Goal: Contribute content: Contribute content

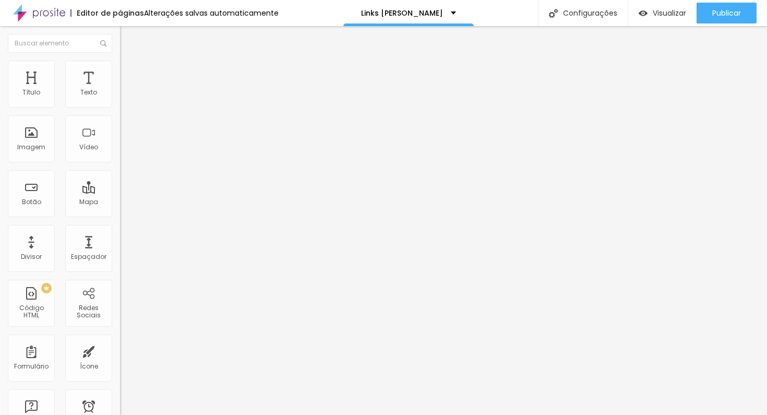
click at [126, 90] on font "Trocar imagem" at bounding box center [151, 85] width 51 height 9
click at [120, 215] on input "https://" at bounding box center [182, 210] width 125 height 10
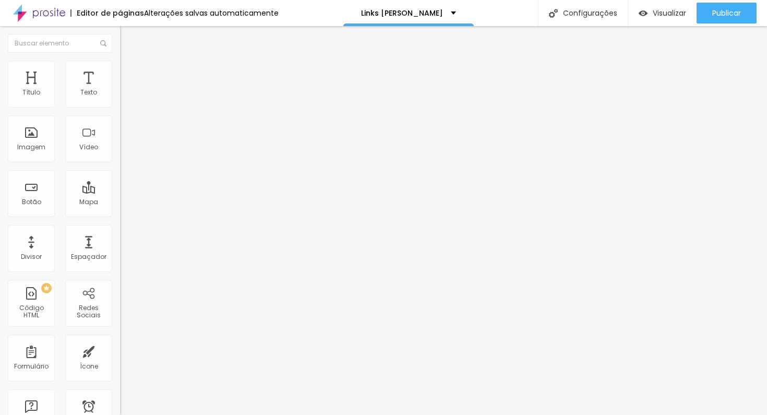
click at [120, 215] on input "https://" at bounding box center [182, 210] width 125 height 10
paste input "[DOMAIN_NAME][URL]"
type input "[URL][DOMAIN_NAME]"
click at [120, 98] on input "Contato" at bounding box center [182, 93] width 125 height 10
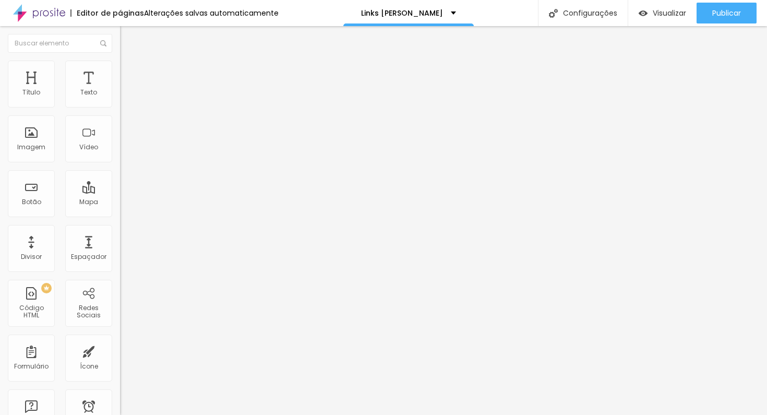
click at [120, 98] on input "Contato" at bounding box center [182, 93] width 125 height 10
type input "Whatsapp"
click at [120, 98] on input "Canal no Youtube" at bounding box center [182, 93] width 125 height 10
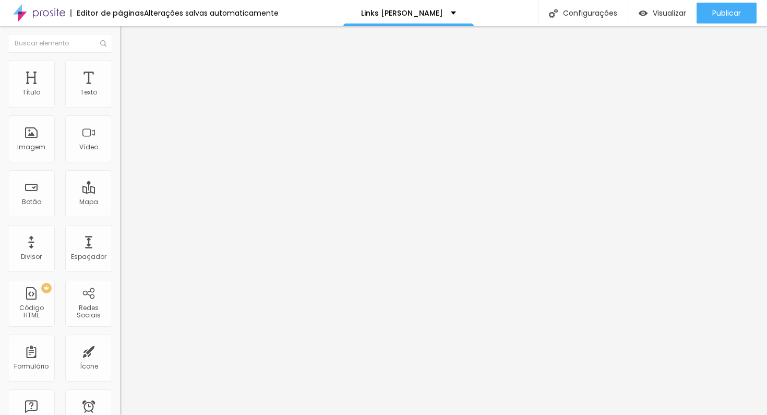
click at [120, 98] on input "Canal no Youtube" at bounding box center [182, 93] width 125 height 10
type input "Linkedin"
click at [120, 215] on input "https://" at bounding box center [182, 210] width 125 height 10
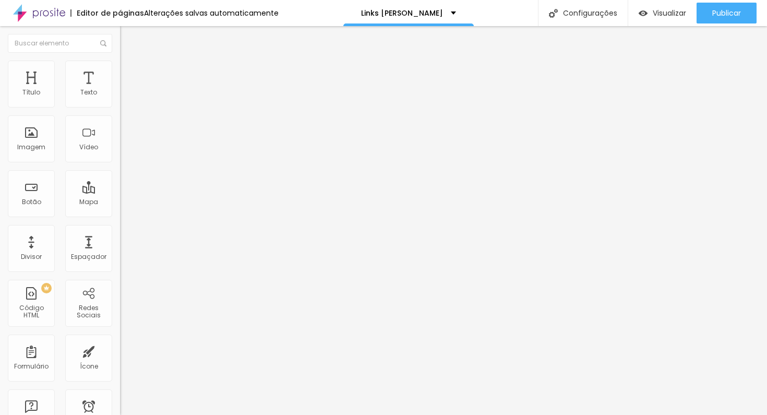
click at [120, 215] on input "https://" at bounding box center [182, 210] width 125 height 10
paste input "[DOMAIN_NAME][URL]"
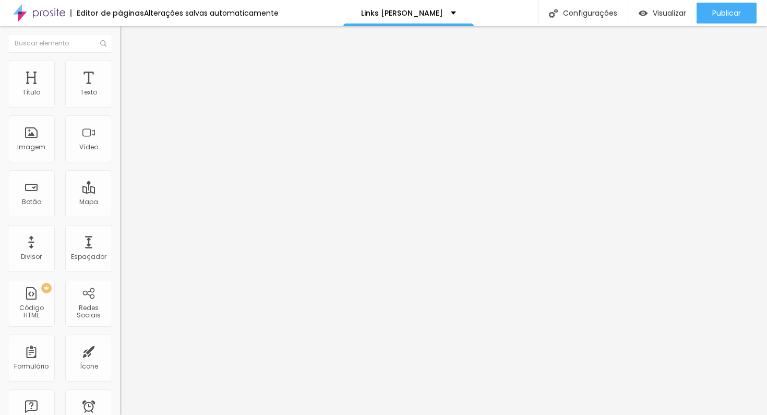
type input "[URL][DOMAIN_NAME]"
click at [120, 213] on input "https://" at bounding box center [182, 210] width 125 height 10
paste input "[DOMAIN_NAME][URL]"
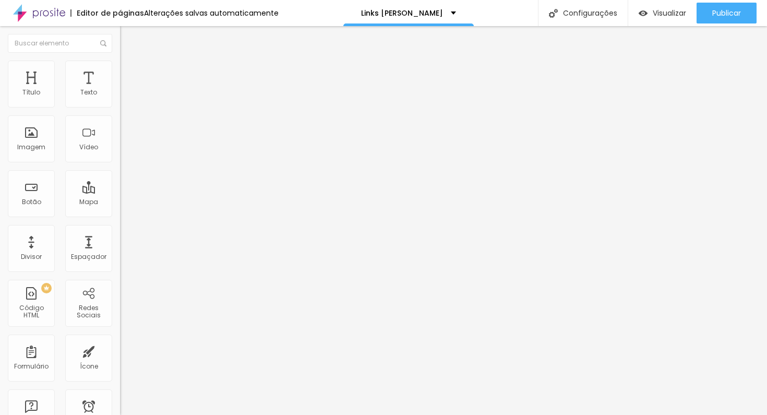
scroll to position [0, 63]
type input "[URL][DOMAIN_NAME]"
drag, startPoint x: 88, startPoint y: 117, endPoint x: 0, endPoint y: 114, distance: 88.3
click at [120, 114] on div "Texto últimos trabalhos Alinhamento [GEOGRAPHIC_DATA] Link URL [URL][DOMAIN_NAM…" at bounding box center [180, 157] width 120 height 152
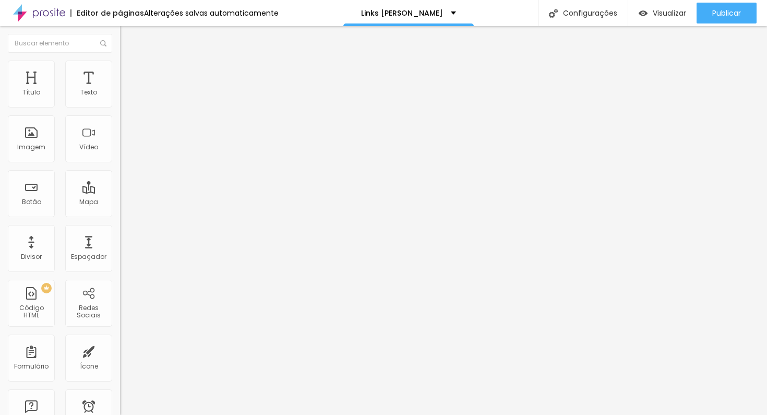
type input "linkedin"
drag, startPoint x: 69, startPoint y: 118, endPoint x: 0, endPoint y: 120, distance: 69.4
click at [120, 120] on div "Texto Linkedin Alinhamento [GEOGRAPHIC_DATA] Link URL [URL][DOMAIN_NAME] Abrir …" at bounding box center [180, 157] width 120 height 152
type input "site"
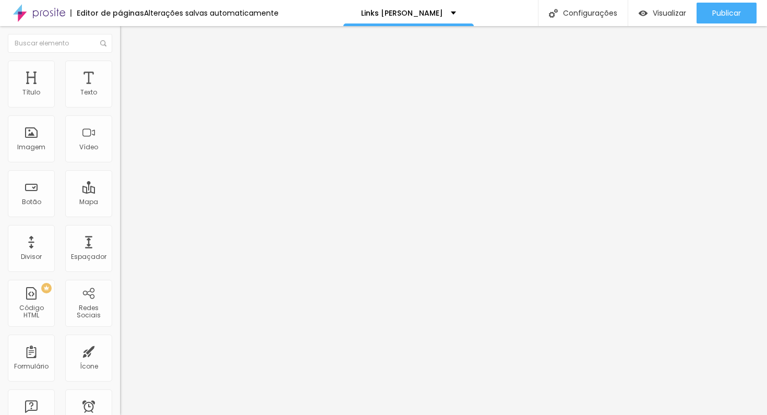
click at [120, 215] on input "[URL][DOMAIN_NAME]" at bounding box center [182, 210] width 125 height 10
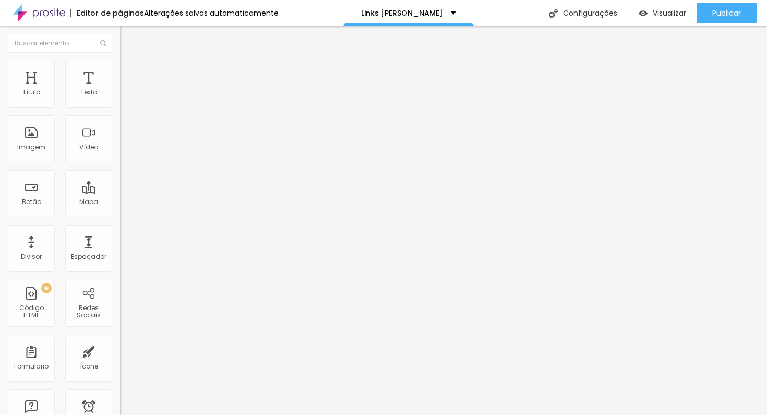
click at [120, 215] on input "[URL][DOMAIN_NAME]" at bounding box center [182, 210] width 125 height 10
type input "[URL][DOMAIN_NAME]"
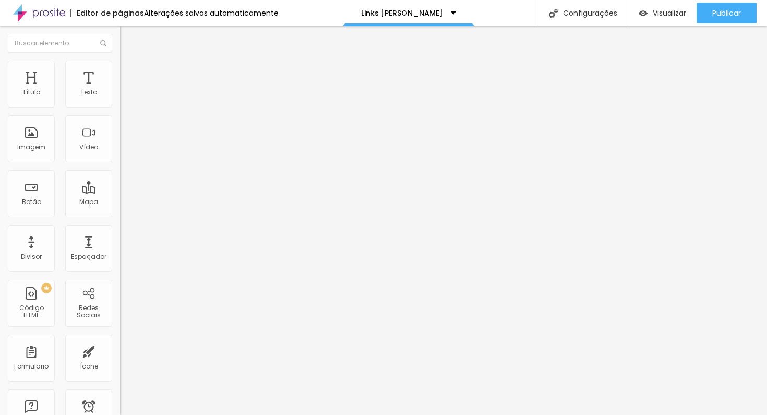
scroll to position [0, 0]
click at [120, 98] on input "Curso de Lightroom" at bounding box center [182, 93] width 125 height 10
type input "Instagram"
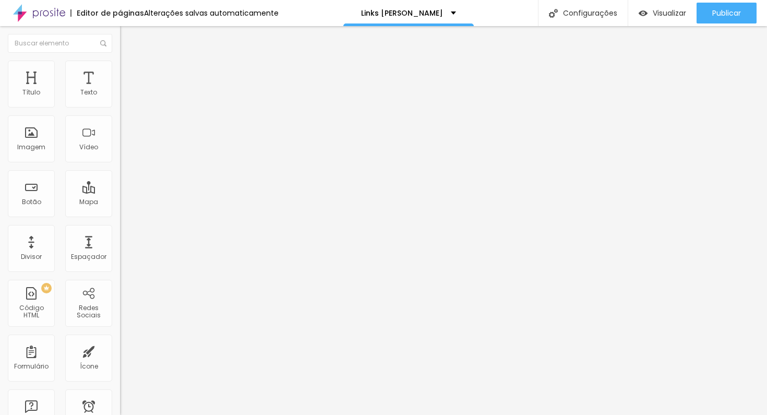
click at [120, 215] on input "https://" at bounding box center [182, 210] width 125 height 10
paste input "[DOMAIN_NAME][URL][PERSON_NAME][DOMAIN_NAME]"
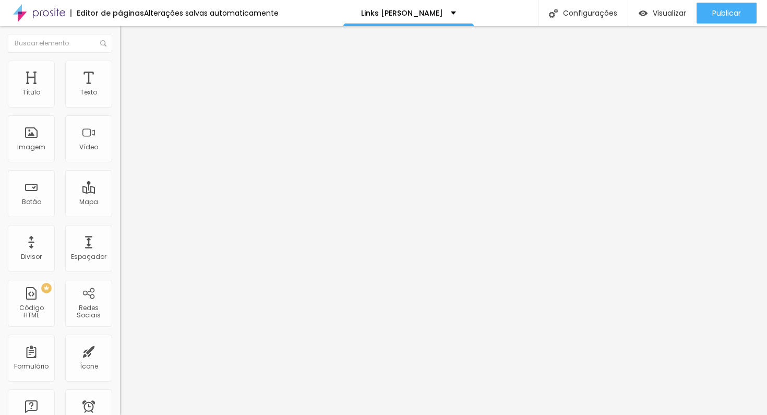
drag, startPoint x: 46, startPoint y: 218, endPoint x: 22, endPoint y: 218, distance: 23.5
click at [120, 215] on input "[URL][DOMAIN_NAME][PERSON_NAME][DOMAIN_NAME]" at bounding box center [182, 210] width 125 height 10
type input "[URL][DOMAIN_NAME][PERSON_NAME][DOMAIN_NAME]"
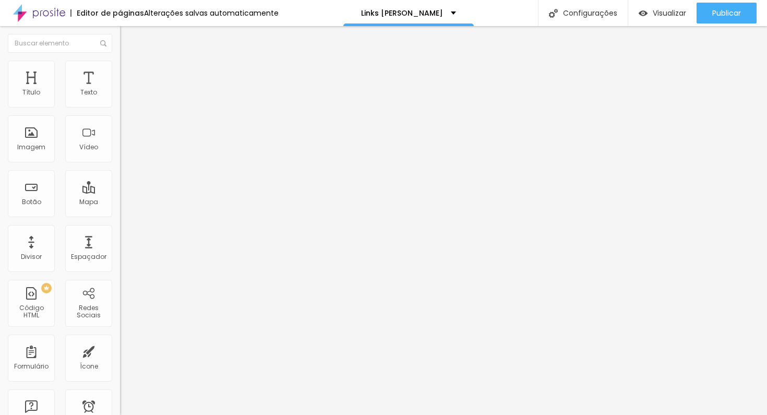
click at [120, 98] on input "Instagram" at bounding box center [182, 93] width 125 height 10
type input "youtube"
click at [120, 215] on input "[URL][DOMAIN_NAME][PERSON_NAME][DOMAIN_NAME]" at bounding box center [182, 210] width 125 height 10
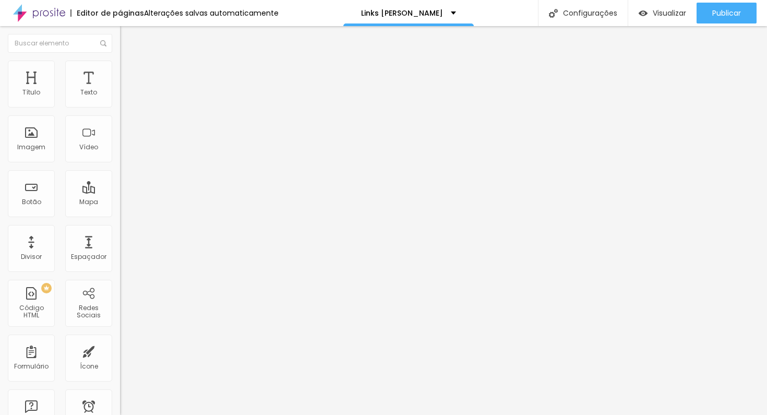
click at [120, 215] on input "[URL][DOMAIN_NAME][PERSON_NAME][DOMAIN_NAME]" at bounding box center [182, 210] width 125 height 10
paste input "[DOMAIN_NAME][URL]"
type input "[URL][DOMAIN_NAME]"
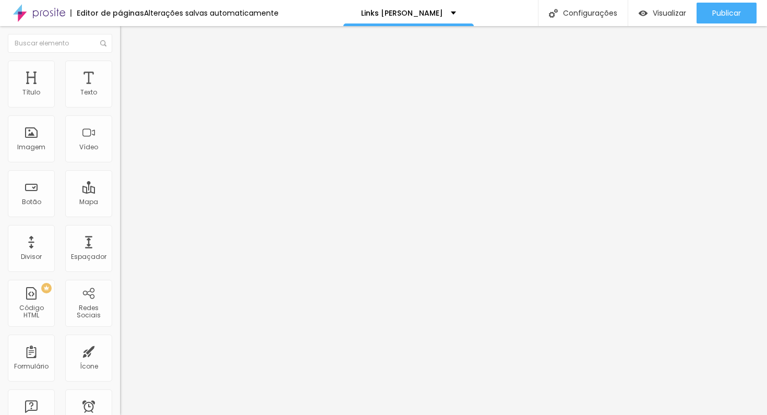
scroll to position [0, 0]
type input "19"
type input "20"
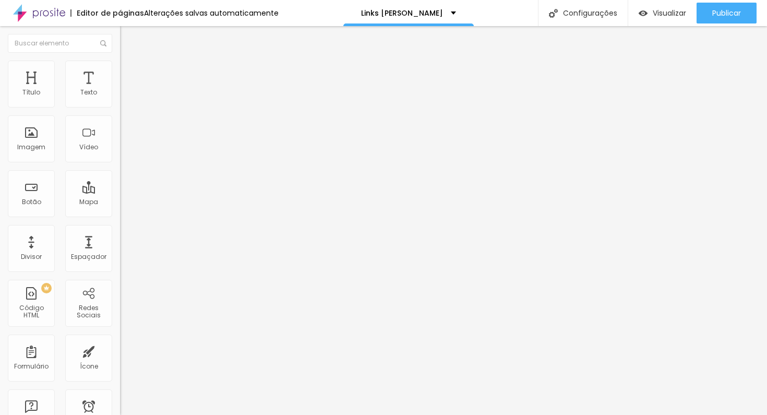
type input "21"
drag, startPoint x: 51, startPoint y: 102, endPoint x: 57, endPoint y: 101, distance: 6.3
type input "21"
click at [120, 192] on input "range" at bounding box center [153, 196] width 67 height 8
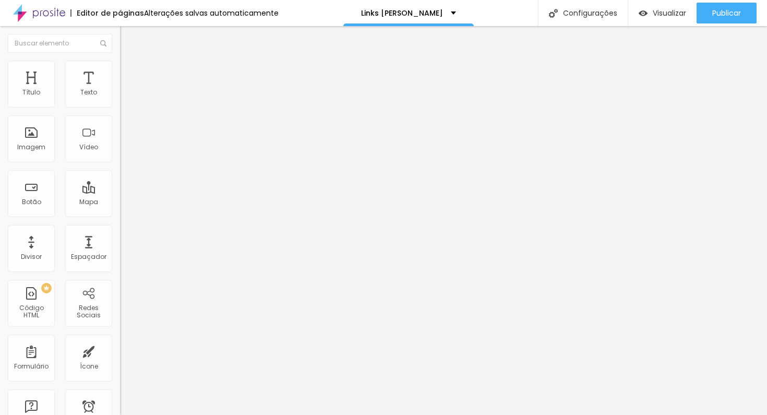
click at [120, 215] on input "https://" at bounding box center [182, 210] width 125 height 10
paste input "[DOMAIN_NAME][URL]"
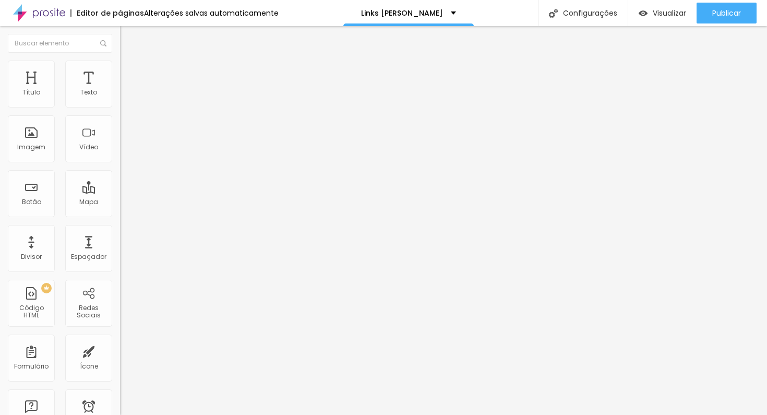
type input "[URL][DOMAIN_NAME]"
click at [126, 90] on font "Trocar imagem" at bounding box center [151, 85] width 51 height 9
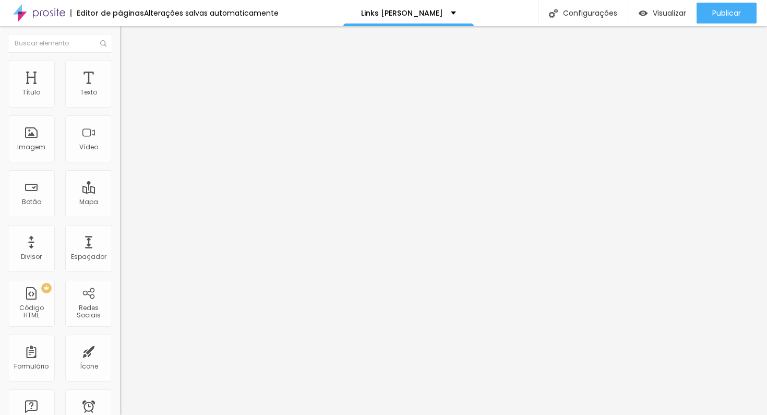
click at [126, 90] on font "Trocar imagem" at bounding box center [151, 85] width 51 height 9
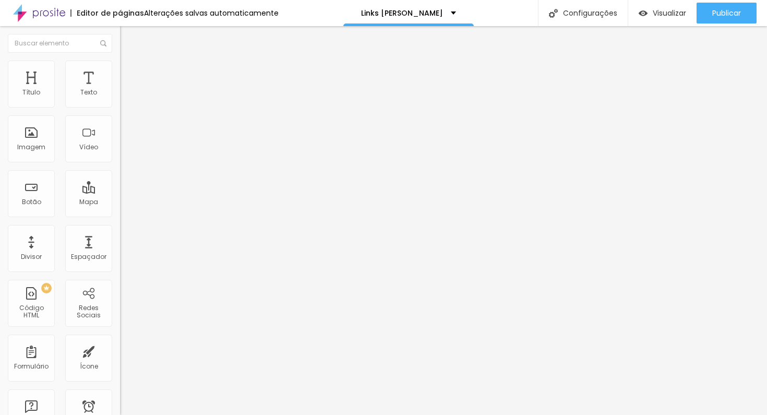
click at [120, 63] on img at bounding box center [124, 65] width 9 height 9
click at [120, 61] on li "Estilo" at bounding box center [180, 55] width 120 height 10
click at [120, 69] on li "Estilo" at bounding box center [180, 66] width 120 height 10
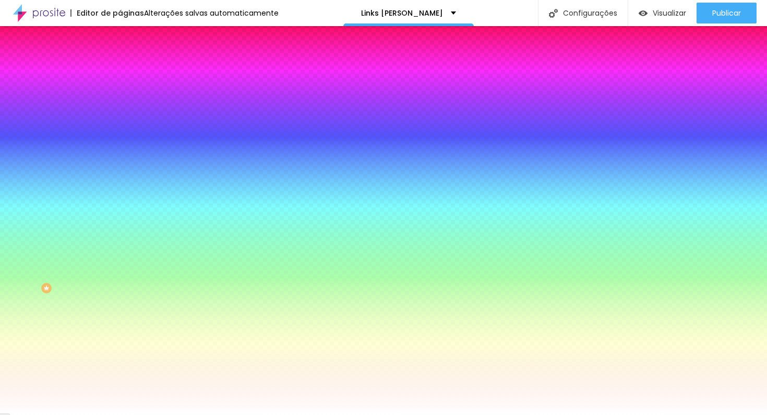
click at [129, 62] on font "Conteúdo" at bounding box center [145, 57] width 32 height 9
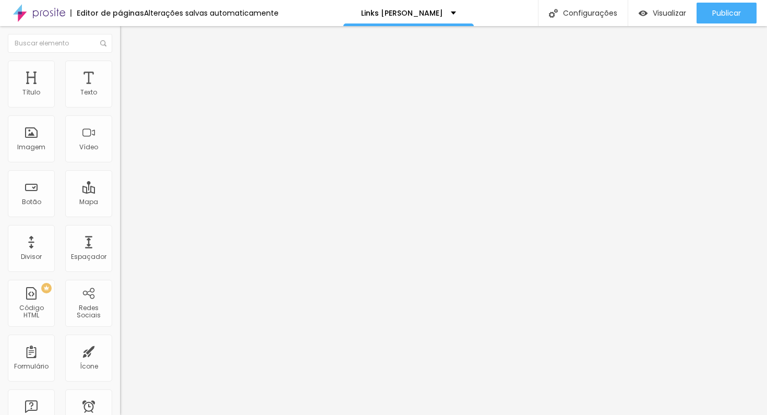
click at [120, 71] on img at bounding box center [124, 75] width 9 height 9
click at [120, 67] on img at bounding box center [124, 65] width 9 height 9
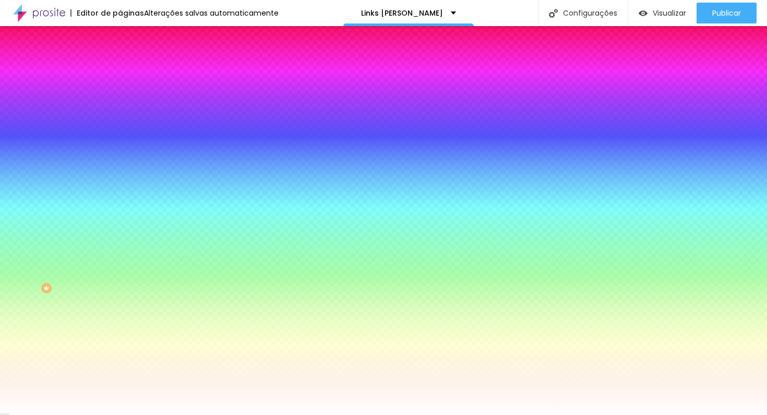
click at [120, 61] on li "Conteúdo" at bounding box center [180, 55] width 120 height 10
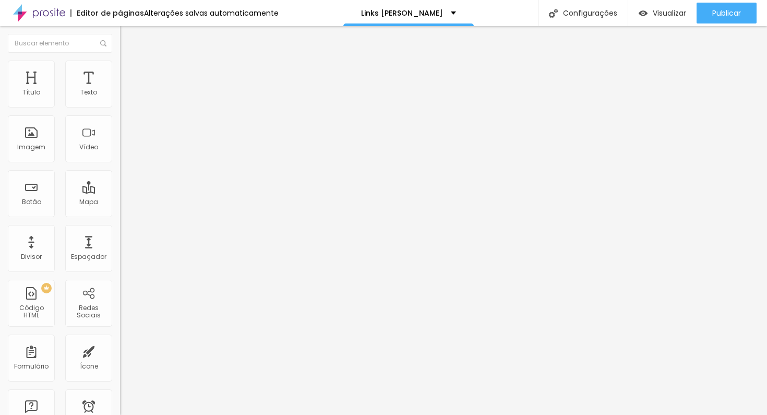
click at [120, 133] on img at bounding box center [123, 129] width 7 height 7
click at [120, 215] on input "[URL][DOMAIN_NAME]" at bounding box center [182, 210] width 125 height 10
click at [120, 214] on input "https://" at bounding box center [182, 209] width 125 height 10
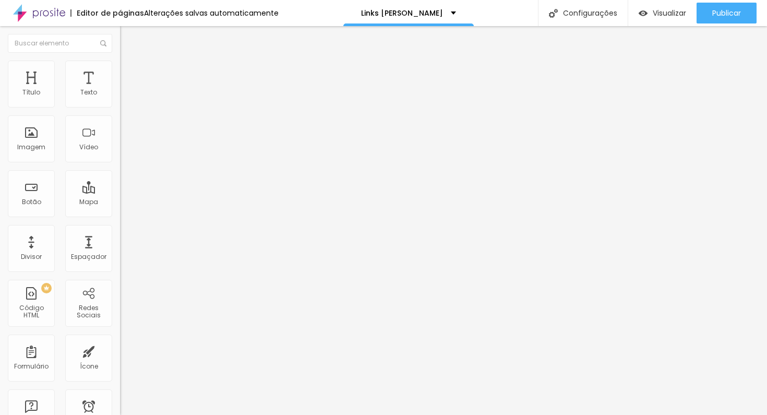
click at [120, 214] on input "https://" at bounding box center [182, 209] width 125 height 10
paste input "[DOMAIN_NAME][URL]"
type input "[URL][DOMAIN_NAME]"
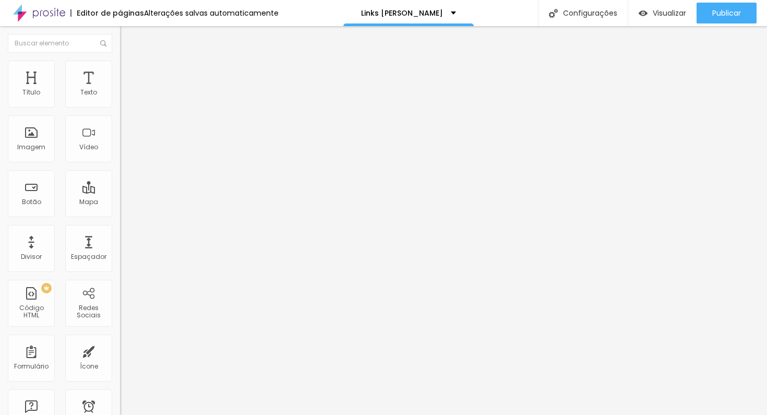
scroll to position [0, 0]
click at [639, 11] on img "button" at bounding box center [643, 13] width 9 height 9
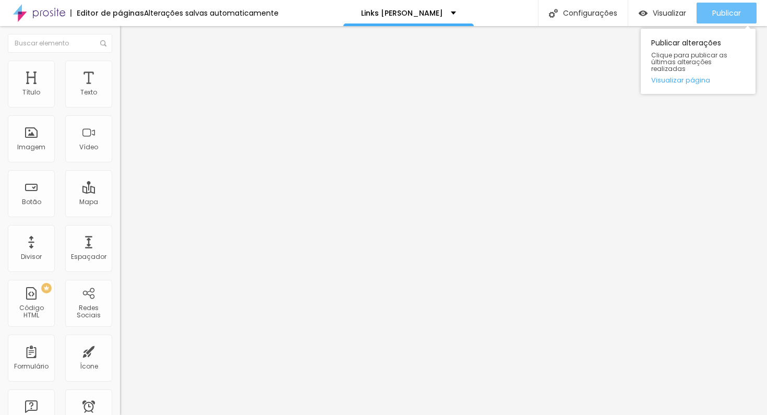
click at [718, 11] on font "Publicar" at bounding box center [726, 13] width 29 height 10
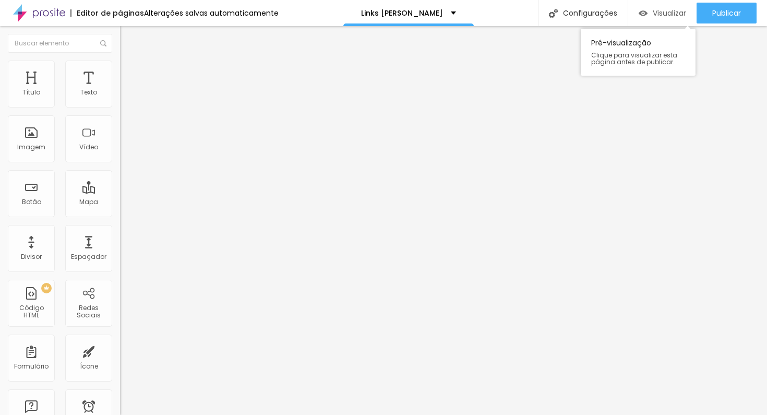
click at [659, 12] on font "Visualizar" at bounding box center [669, 13] width 33 height 10
